Goal: Task Accomplishment & Management: Complete application form

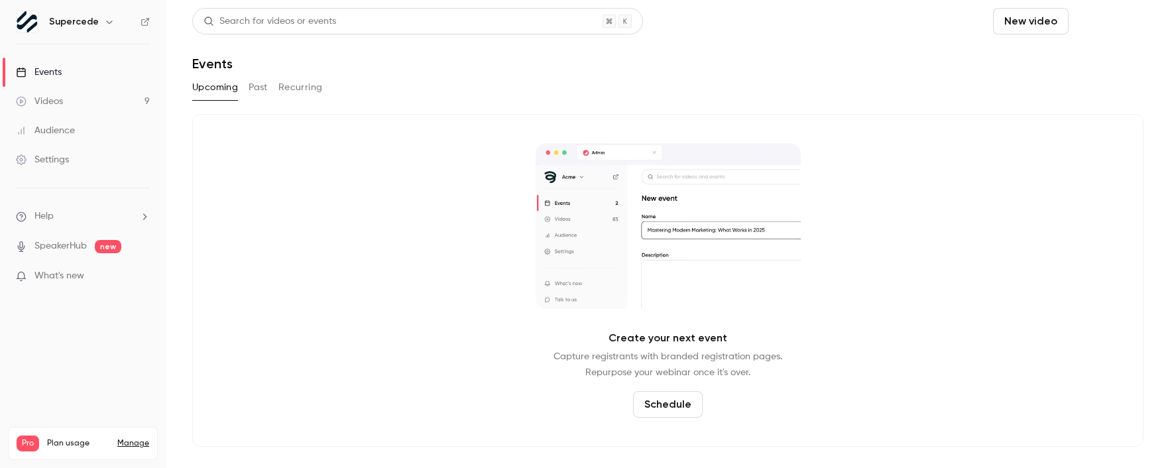
click at [1116, 34] on header "Search for videos or events New video Schedule Events" at bounding box center [667, 40] width 951 height 64
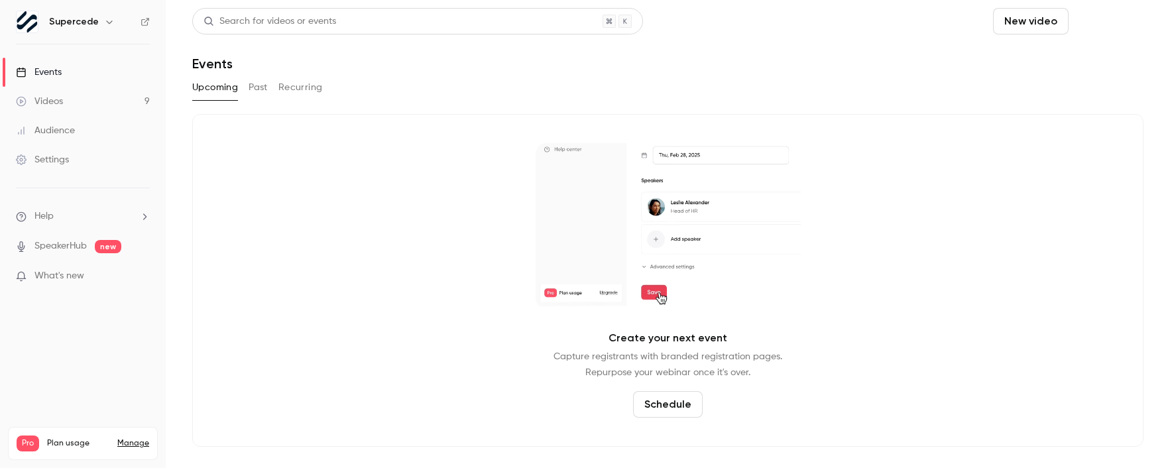
drag, startPoint x: 1124, startPoint y: 21, endPoint x: 1121, endPoint y: 28, distance: 7.1
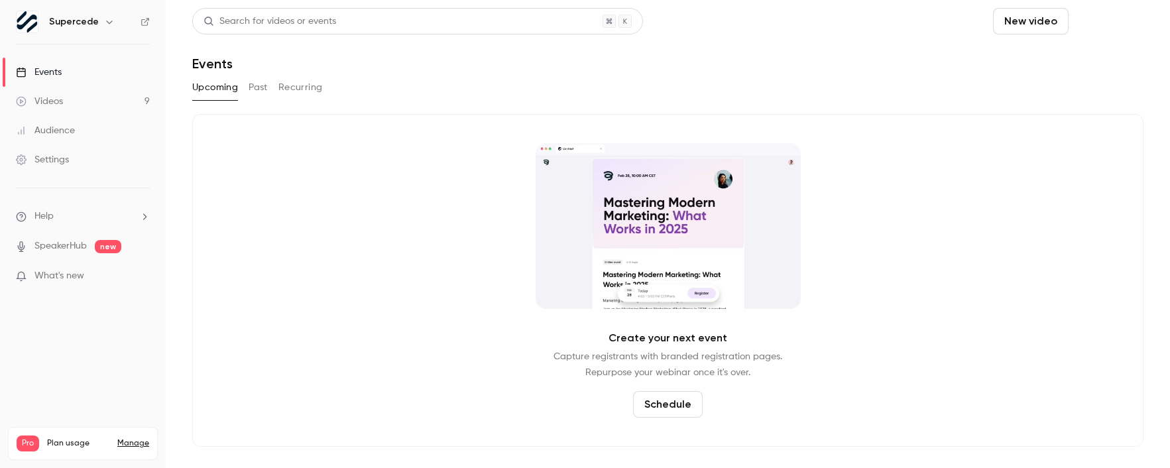
click at [1121, 28] on button "Schedule" at bounding box center [1109, 21] width 70 height 27
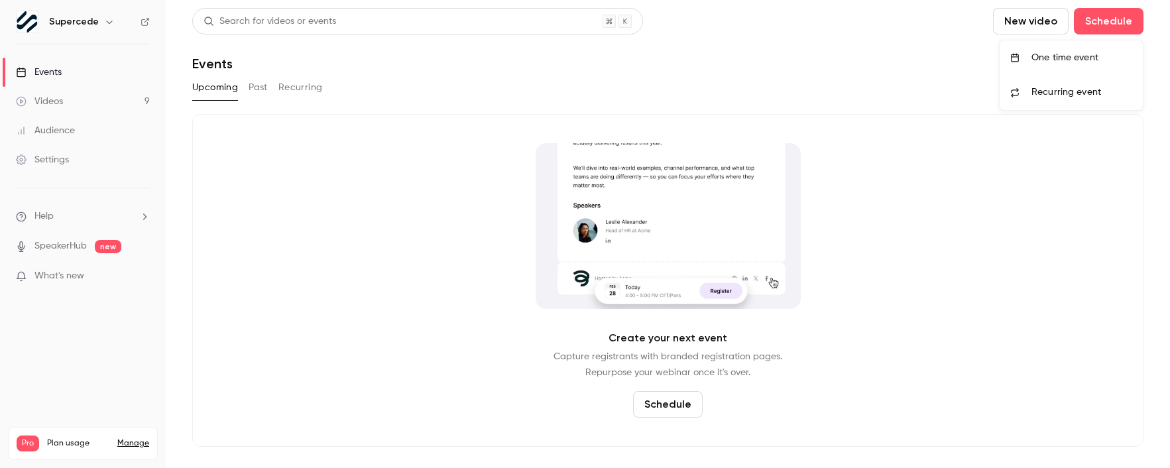
click at [1059, 54] on div "One time event" at bounding box center [1081, 57] width 101 height 13
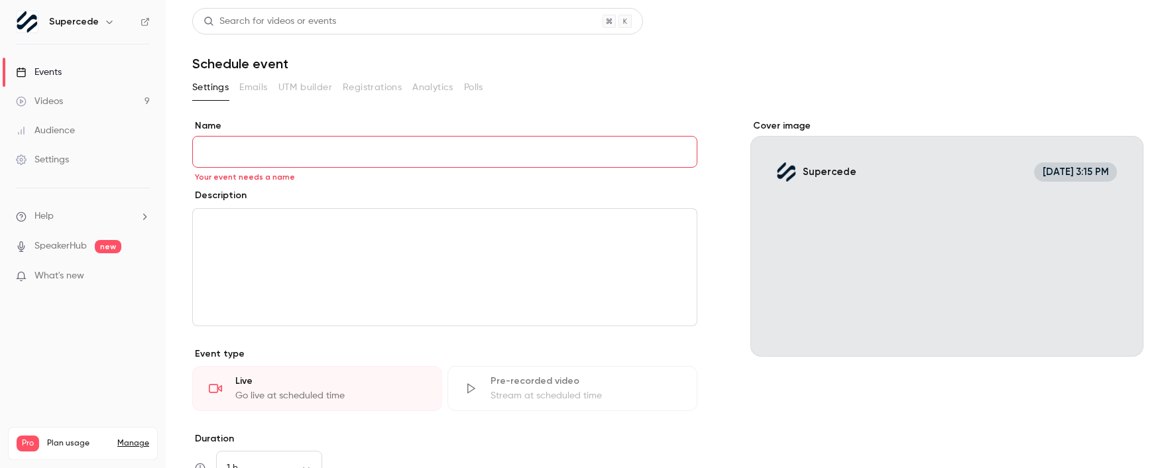
paste input "**********"
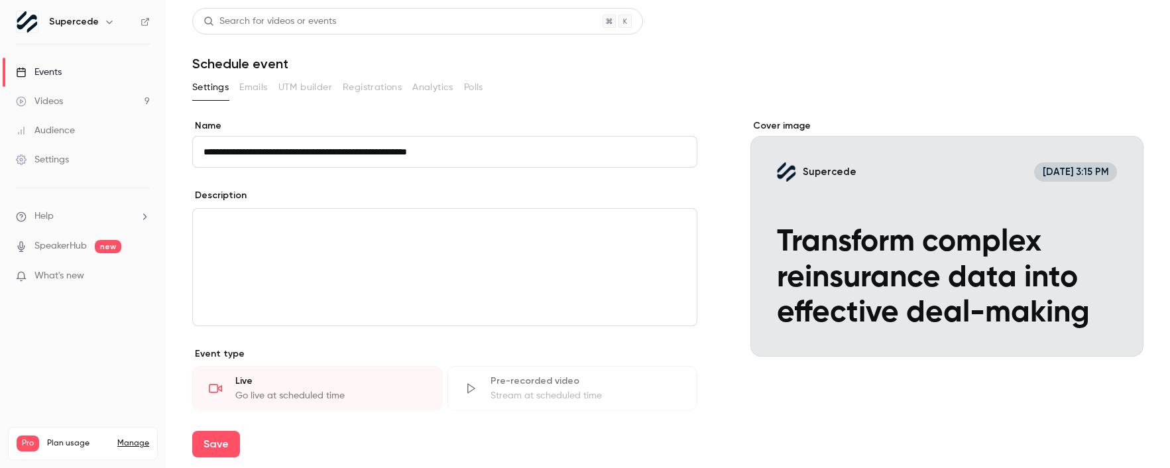
type input "**********"
click at [383, 249] on div "editor" at bounding box center [445, 267] width 504 height 117
click at [251, 236] on div "editor" at bounding box center [445, 267] width 504 height 117
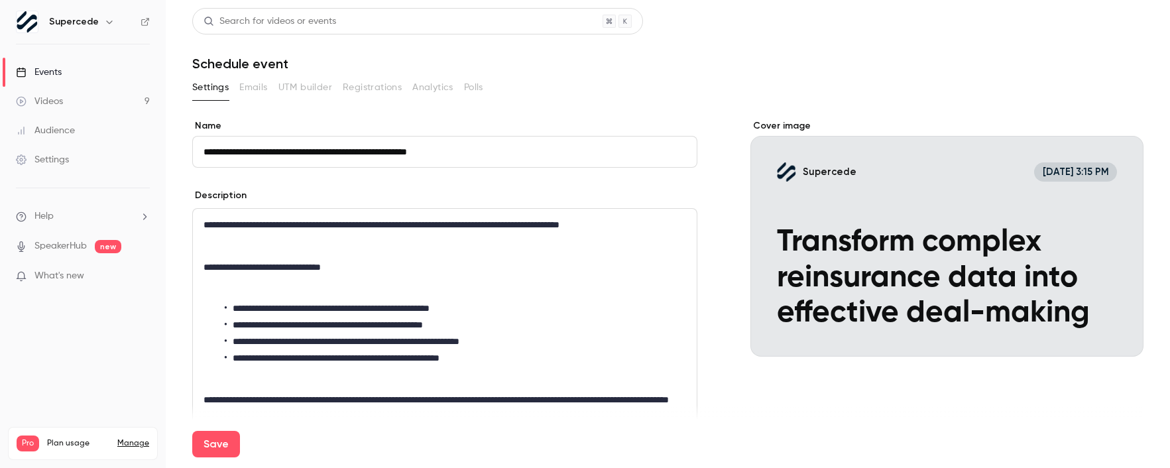
click at [252, 241] on p "editor" at bounding box center [444, 246] width 482 height 16
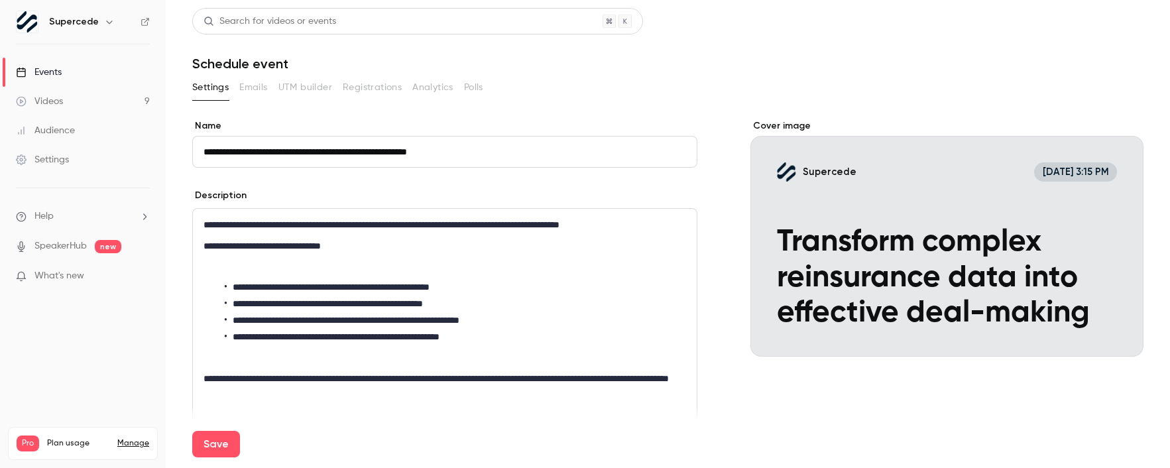
click at [262, 257] on div "**********" at bounding box center [445, 341] width 504 height 265
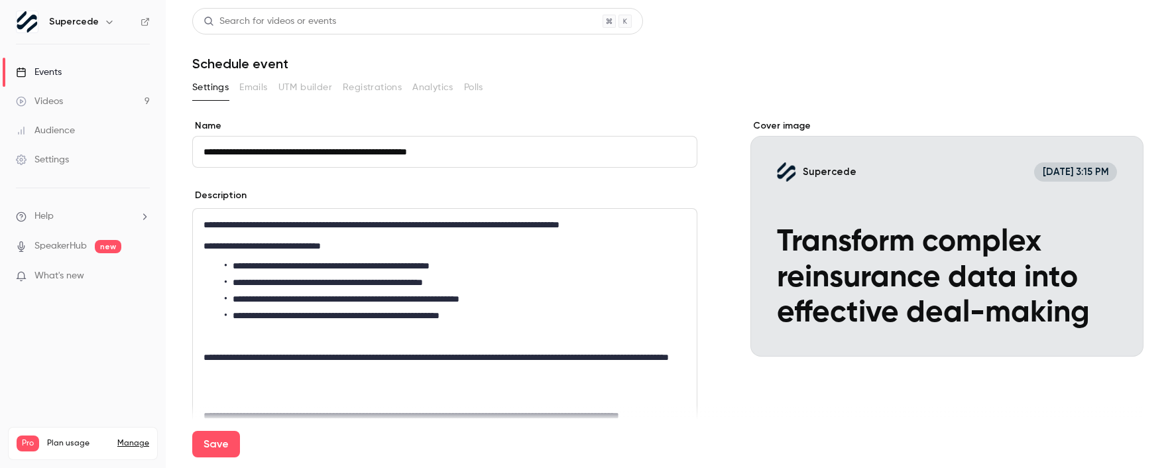
click at [285, 343] on p "editor" at bounding box center [444, 336] width 482 height 16
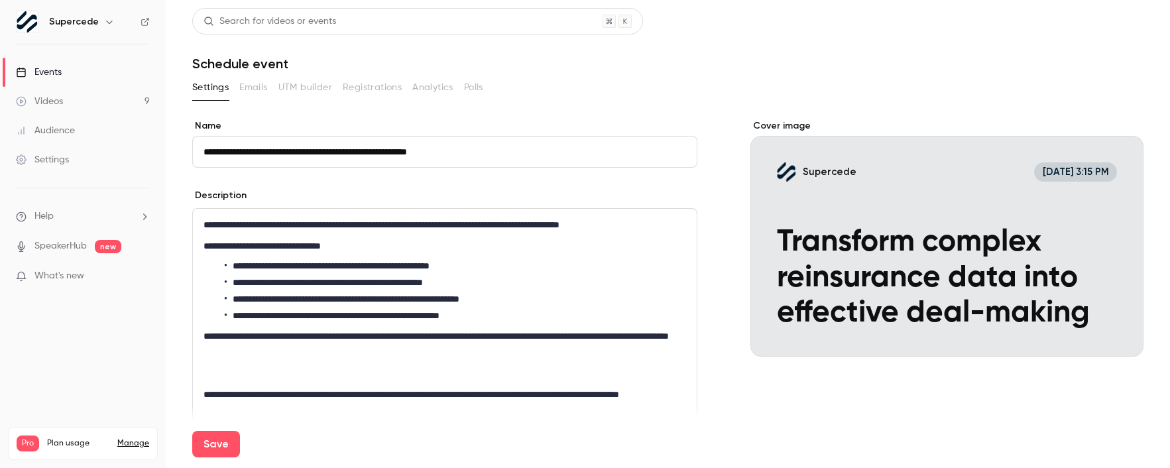
click at [278, 375] on p "editor" at bounding box center [444, 373] width 482 height 16
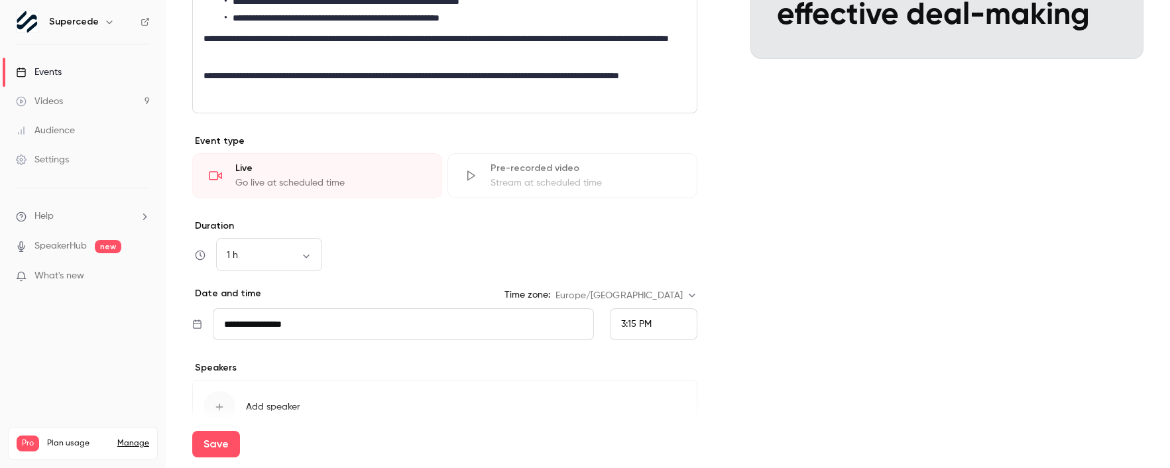
scroll to position [366, 0]
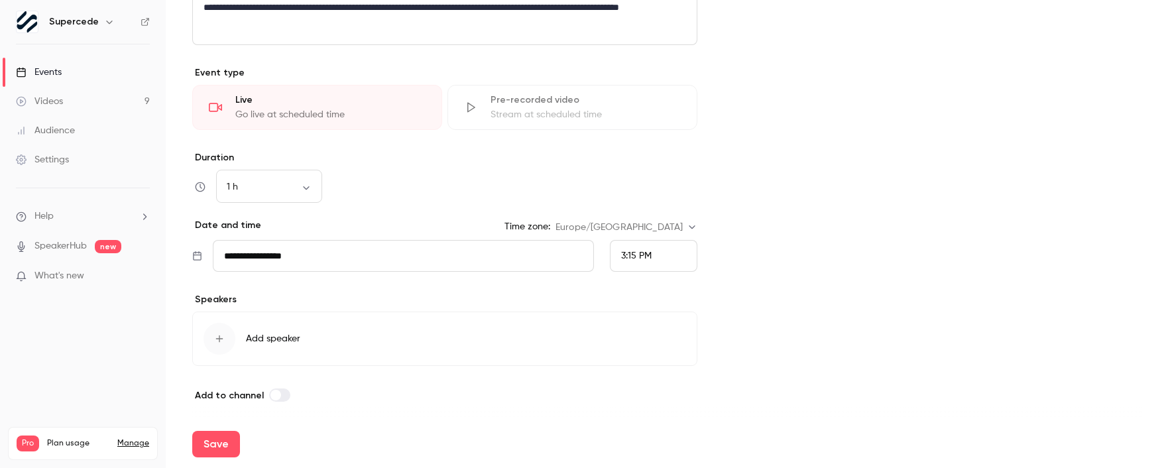
click at [275, 115] on div "Go live at scheduled time" at bounding box center [330, 114] width 190 height 13
click at [308, 256] on input "**********" at bounding box center [403, 256] width 381 height 32
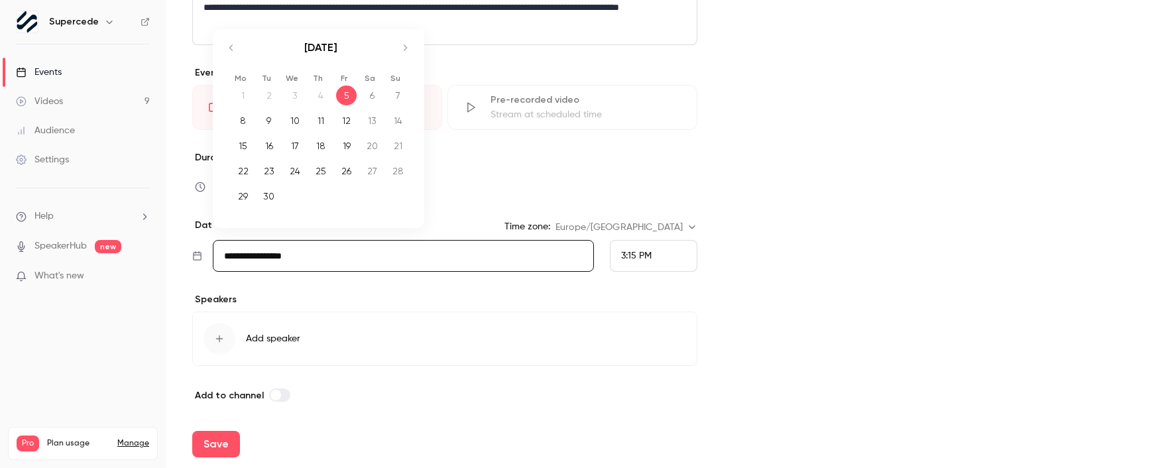
click at [322, 167] on div "25" at bounding box center [320, 171] width 21 height 20
type input "**********"
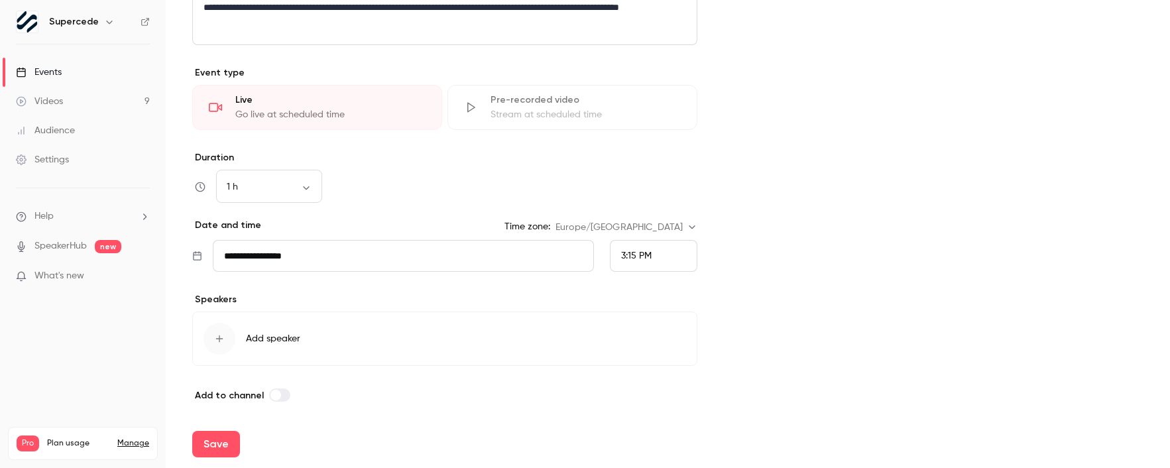
click at [624, 256] on span "3:15 PM" at bounding box center [636, 255] width 30 height 9
click at [642, 95] on span "3:00 PM" at bounding box center [633, 91] width 34 height 9
click at [266, 334] on span "Add speaker" at bounding box center [273, 338] width 54 height 13
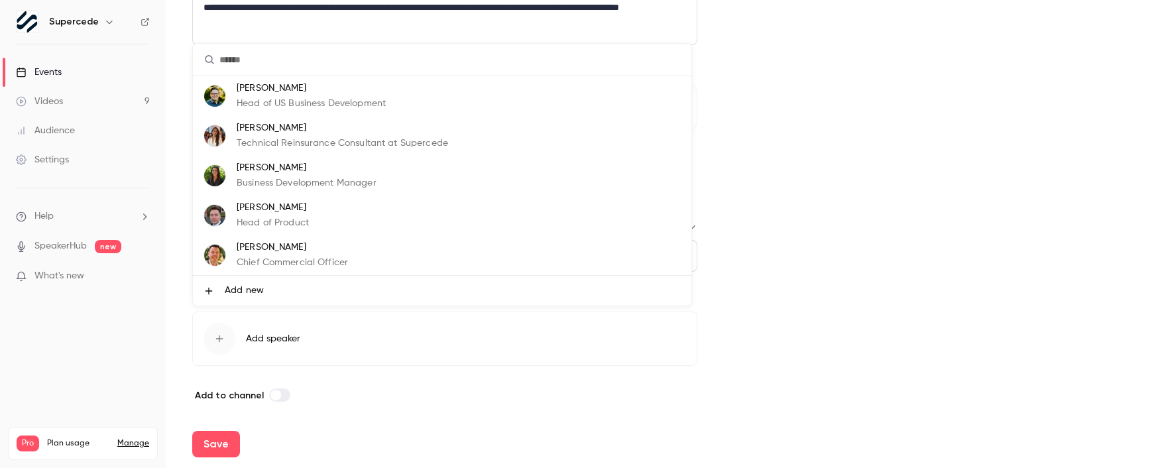
click at [274, 141] on p "Technical Reinsurance Consultant at Supercede" at bounding box center [342, 144] width 211 height 14
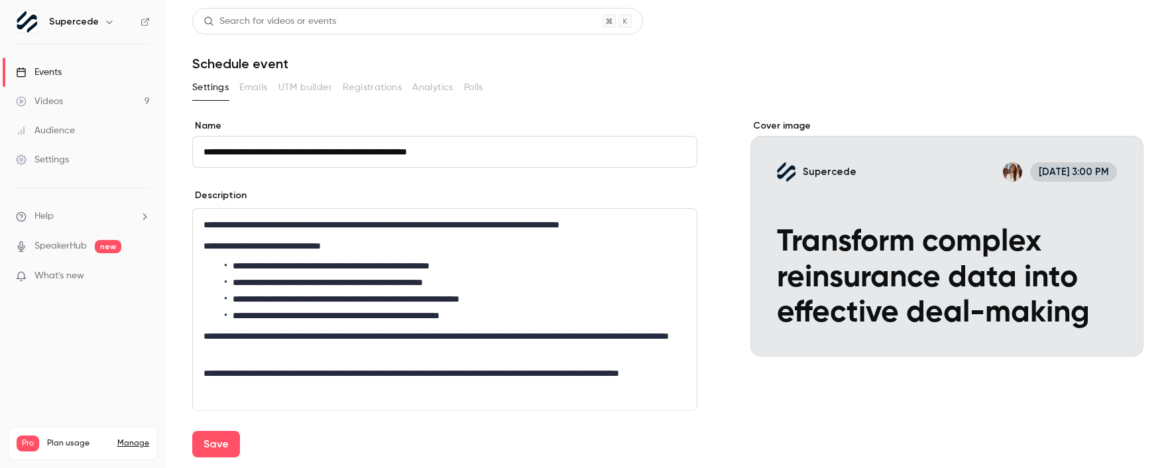
scroll to position [289, 0]
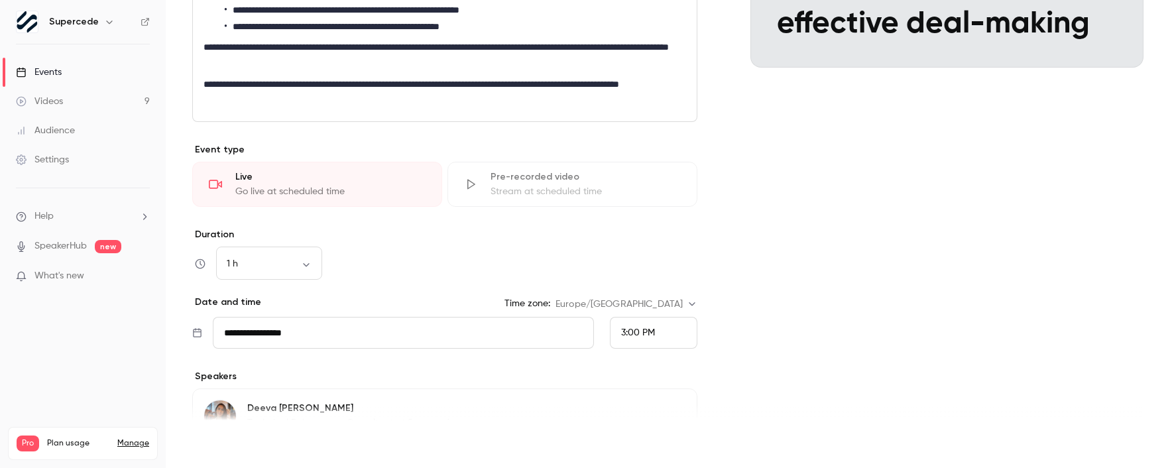
click at [218, 439] on button "Save" at bounding box center [216, 444] width 48 height 27
type input "**********"
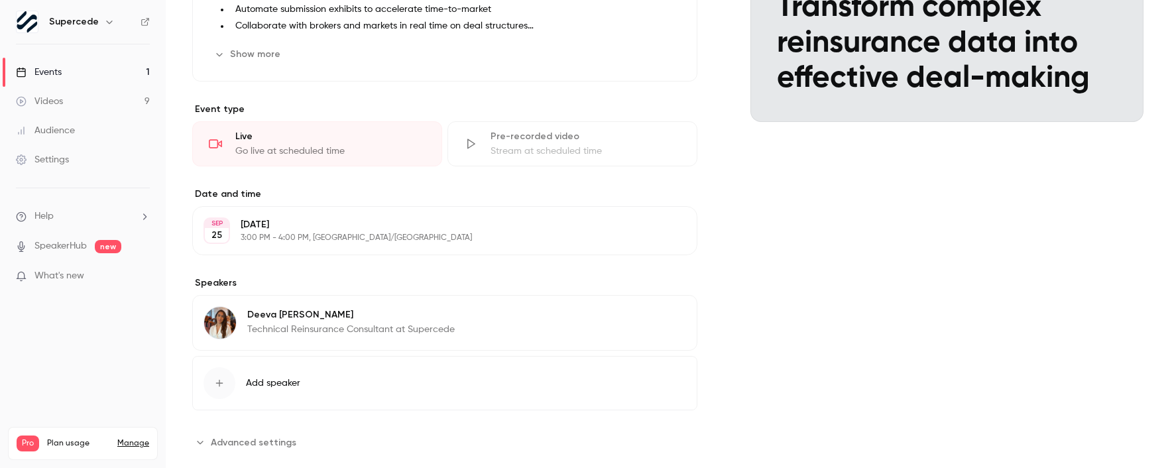
scroll to position [259, 0]
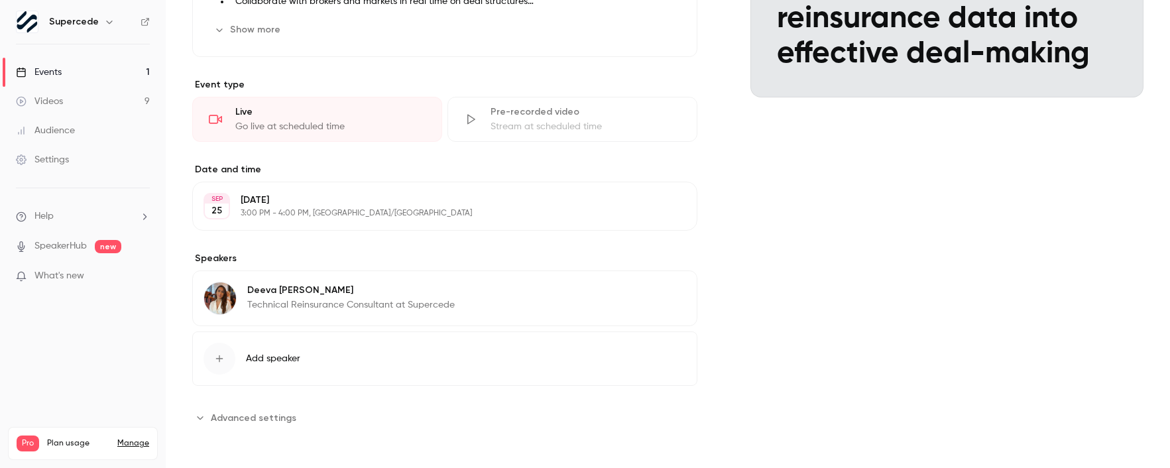
click at [258, 415] on span "Advanced settings" at bounding box center [253, 418] width 85 height 14
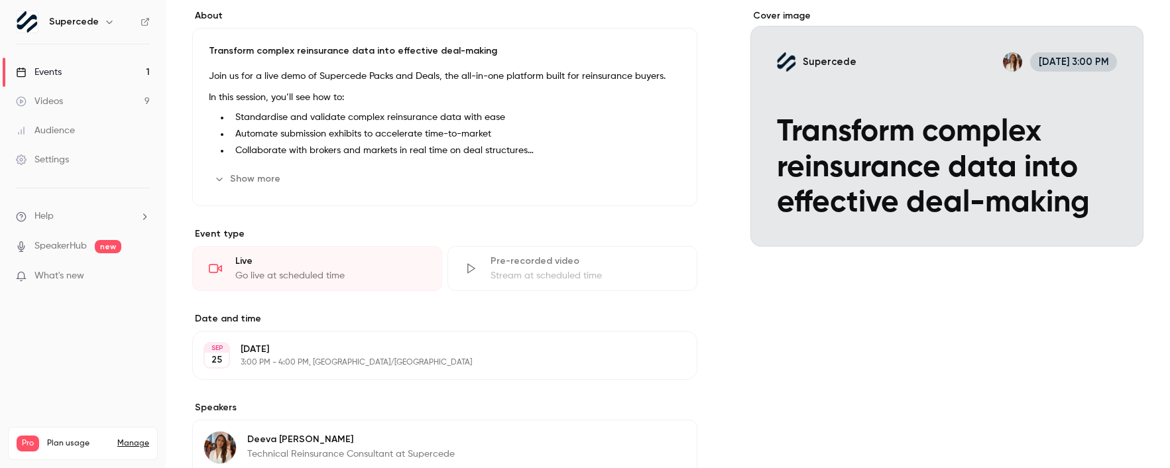
scroll to position [0, 0]
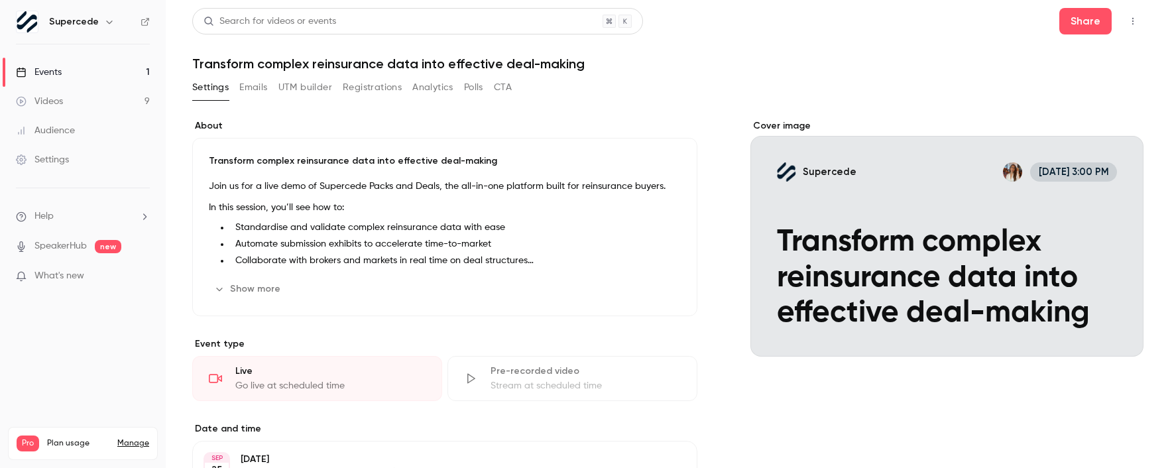
click at [761, 62] on h1 "Transform complex reinsurance data into effective deal-making" at bounding box center [667, 64] width 951 height 16
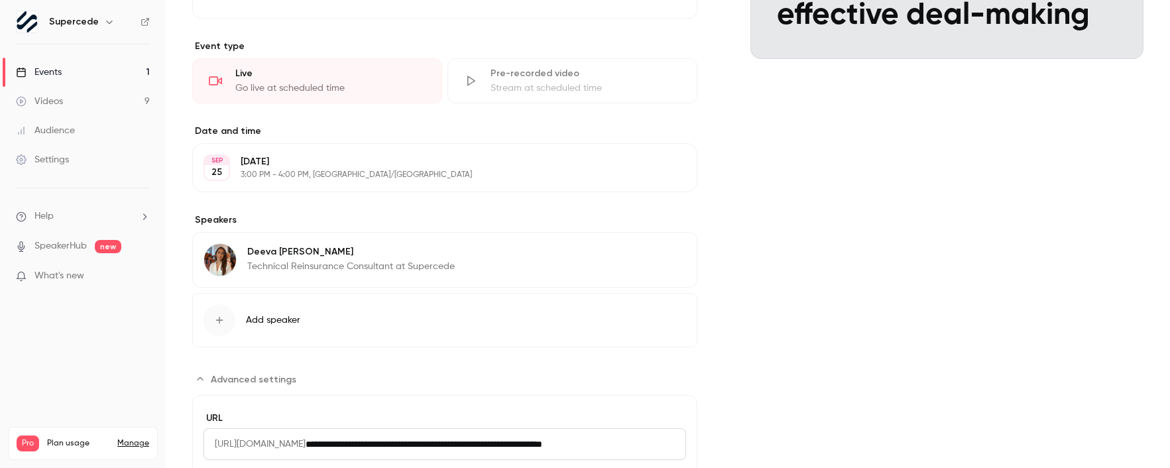
scroll to position [408, 0]
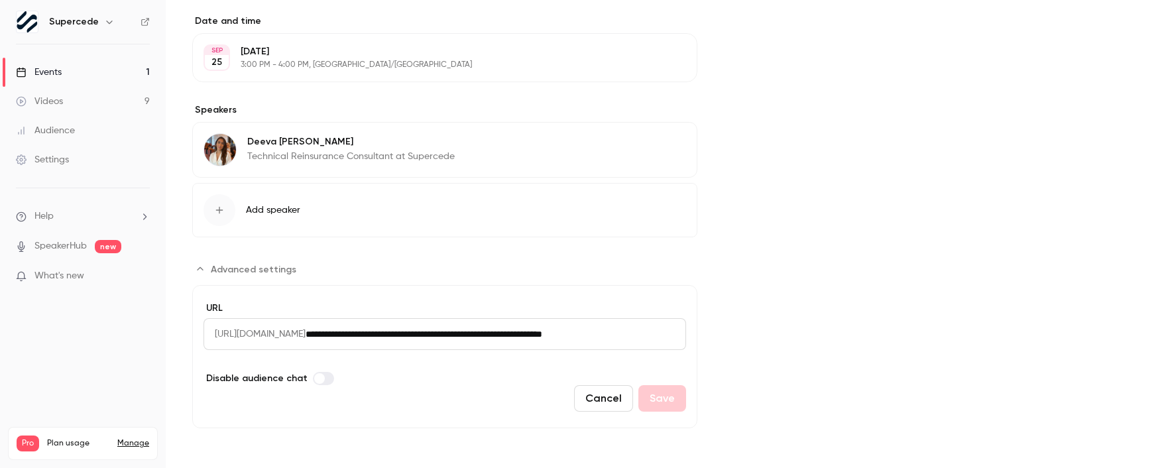
click at [225, 275] on span "Advanced settings" at bounding box center [253, 269] width 85 height 14
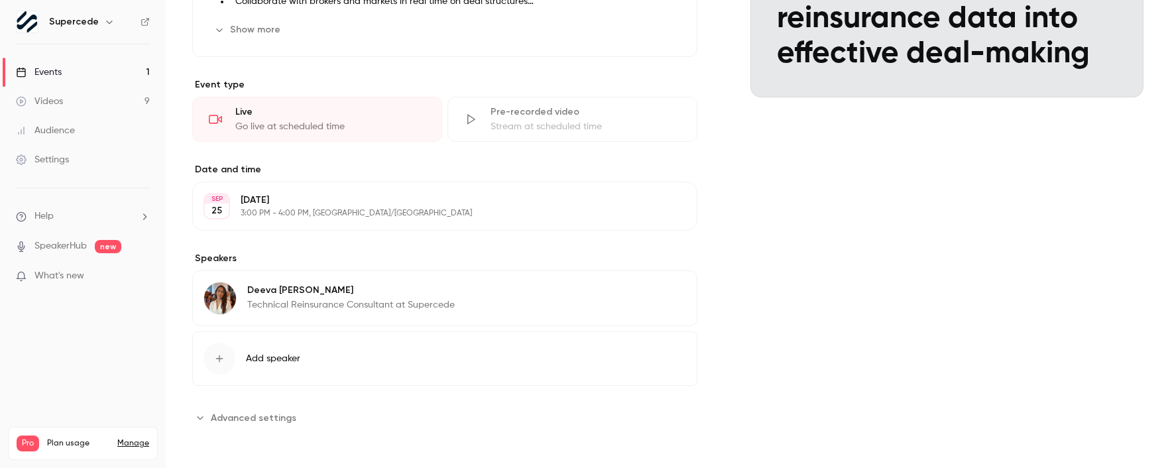
scroll to position [0, 0]
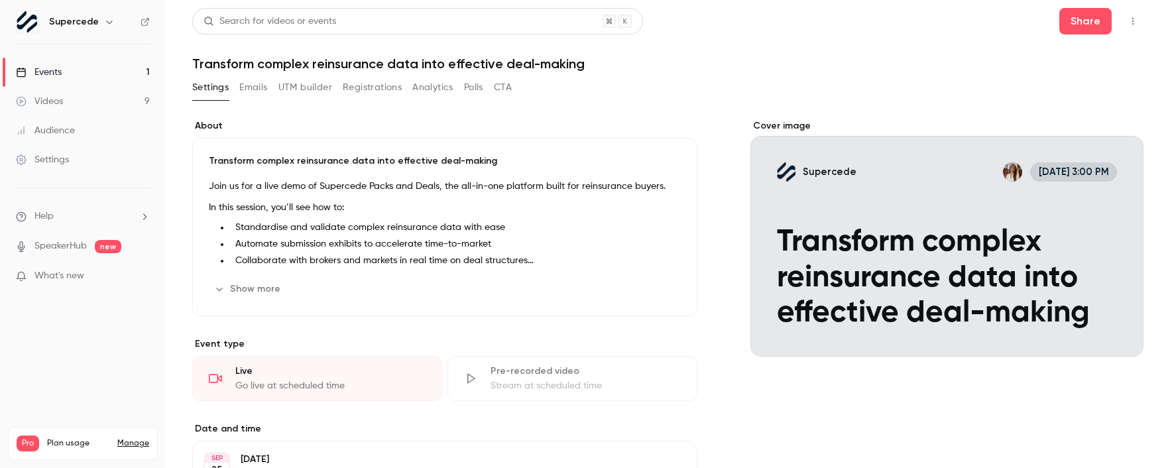
click at [58, 70] on div "Events" at bounding box center [39, 72] width 46 height 13
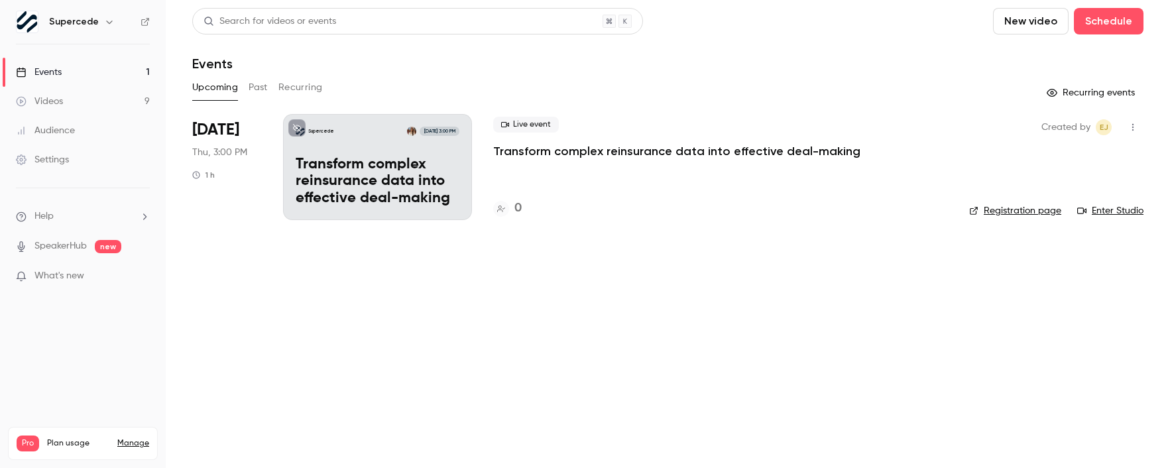
click at [649, 147] on p "Transform complex reinsurance data into effective deal-making" at bounding box center [676, 151] width 367 height 16
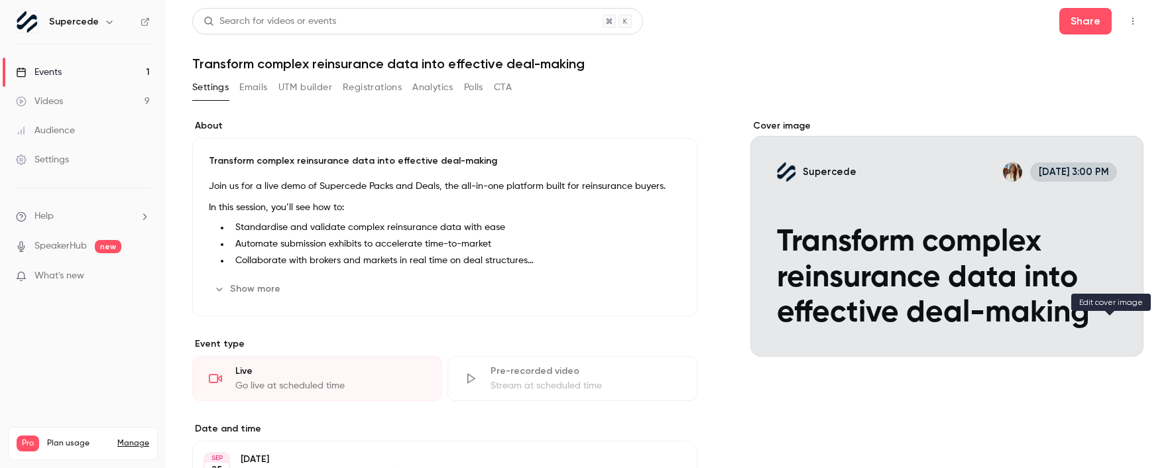
click at [1115, 331] on icon "Cover image" at bounding box center [1119, 333] width 9 height 9
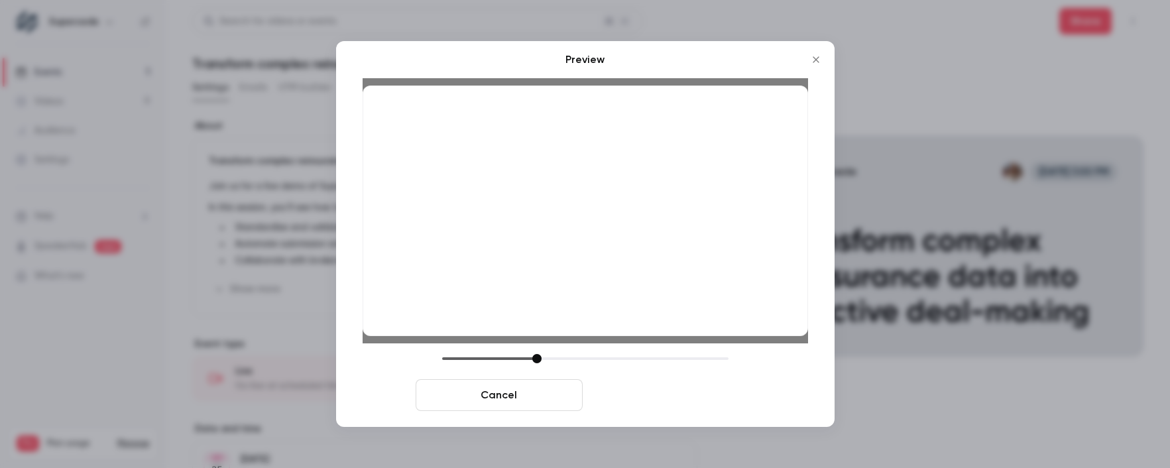
click at [734, 389] on button "Save cover" at bounding box center [671, 395] width 167 height 32
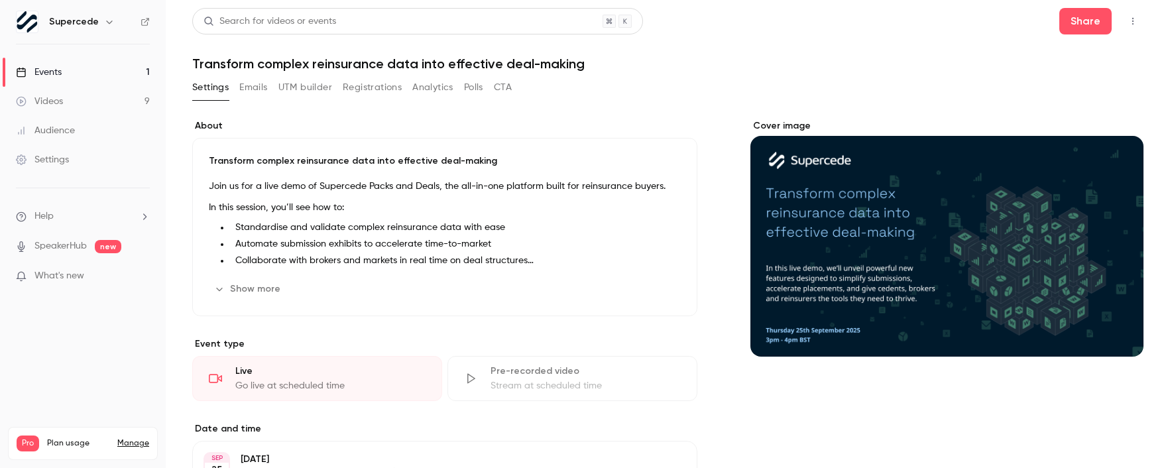
click at [142, 66] on link "Events 1" at bounding box center [83, 72] width 166 height 29
